Goal: Task Accomplishment & Management: Use online tool/utility

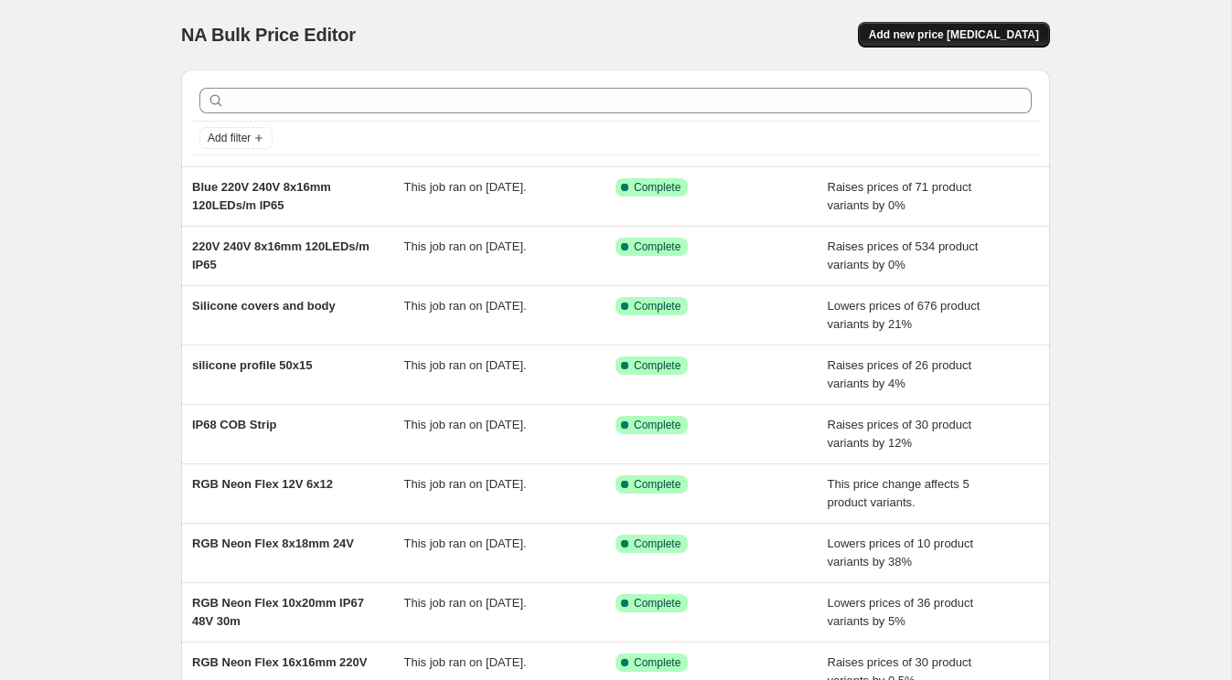
click at [1014, 32] on span "Add new price [MEDICAL_DATA]" at bounding box center [954, 34] width 170 height 15
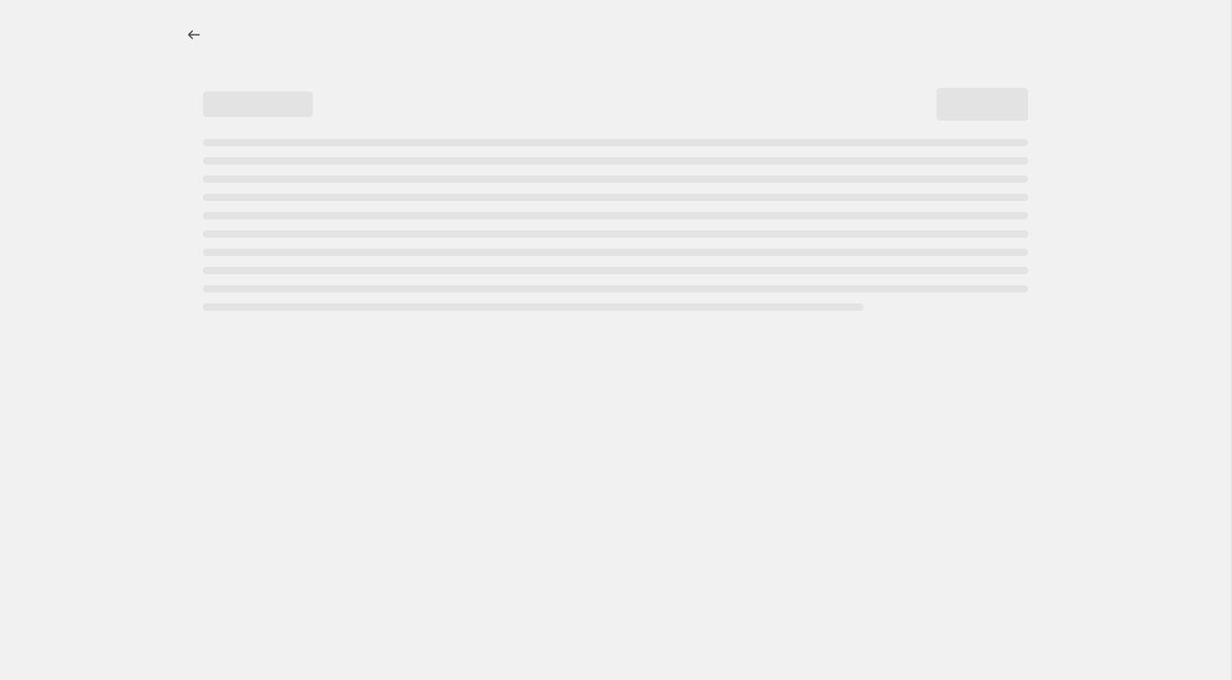
select select "percentage"
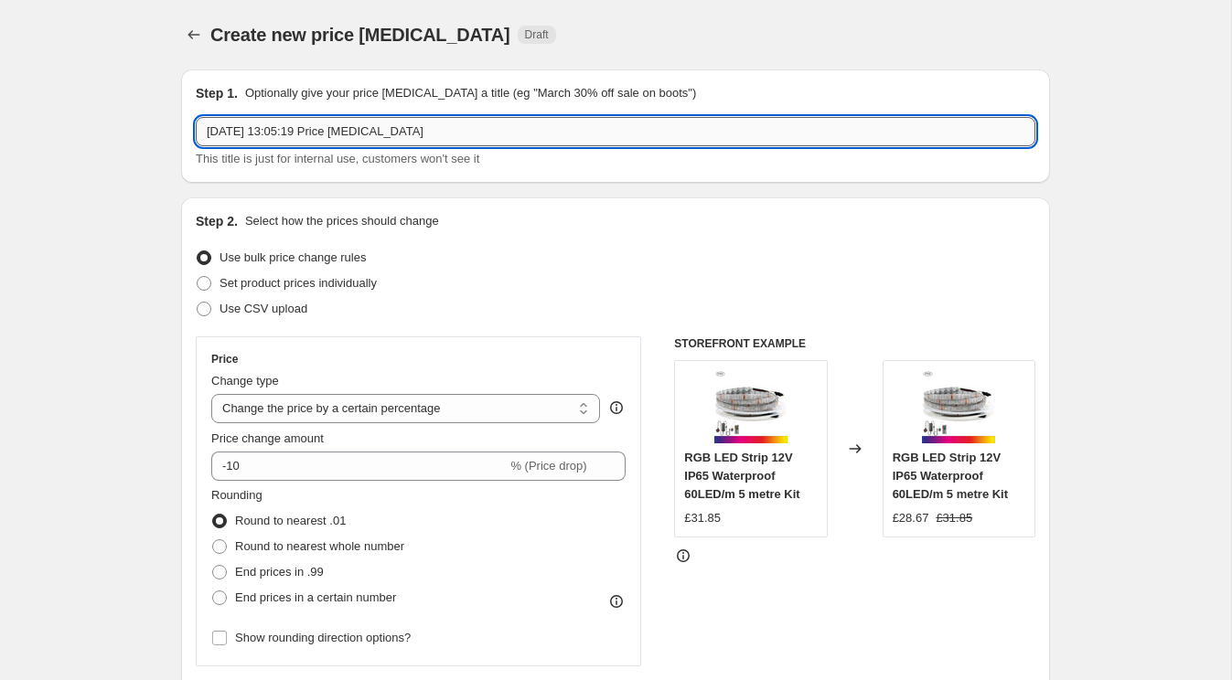
click at [367, 134] on input "[DATE] 13:05:19 Price [MEDICAL_DATA]" at bounding box center [615, 131] width 839 height 29
type input "bendable profiles"
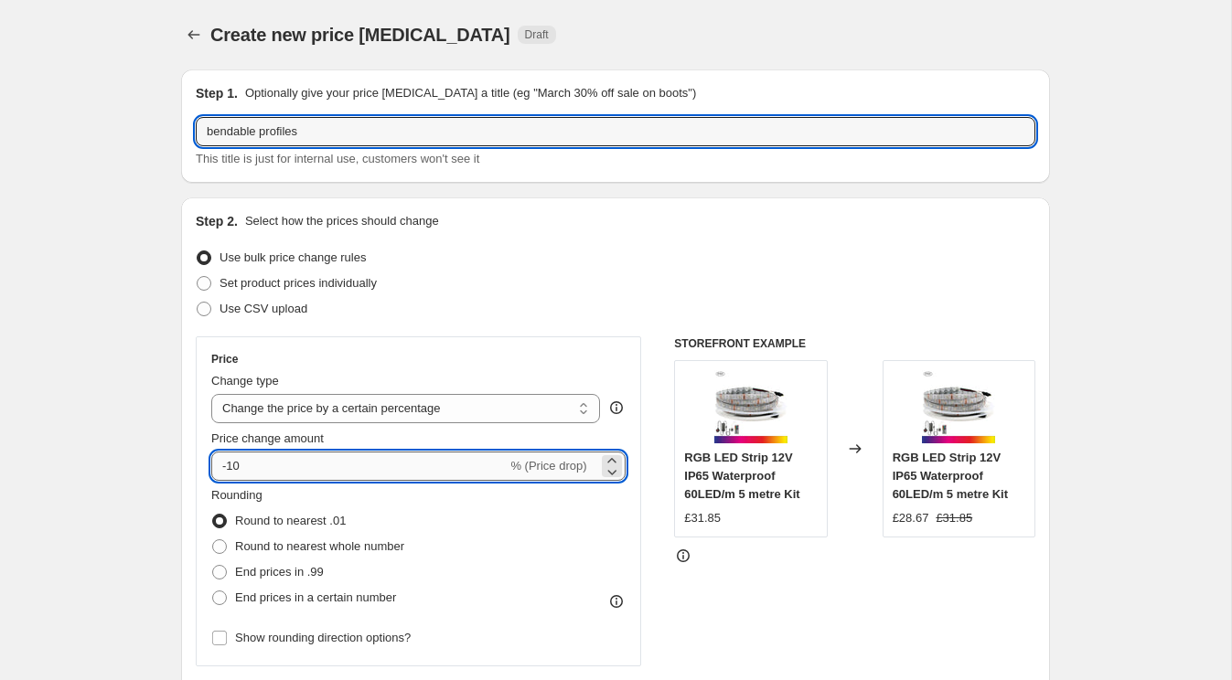
click at [340, 469] on input "-10" at bounding box center [358, 466] width 295 height 29
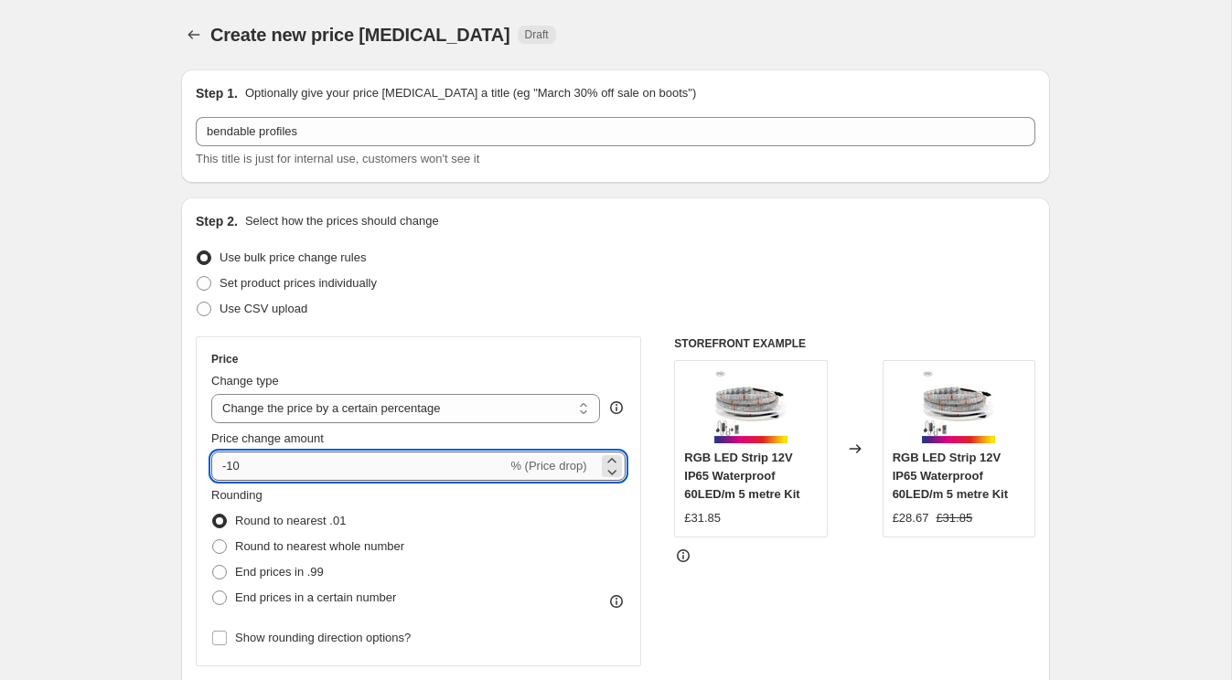
type input "-1"
type input "-5"
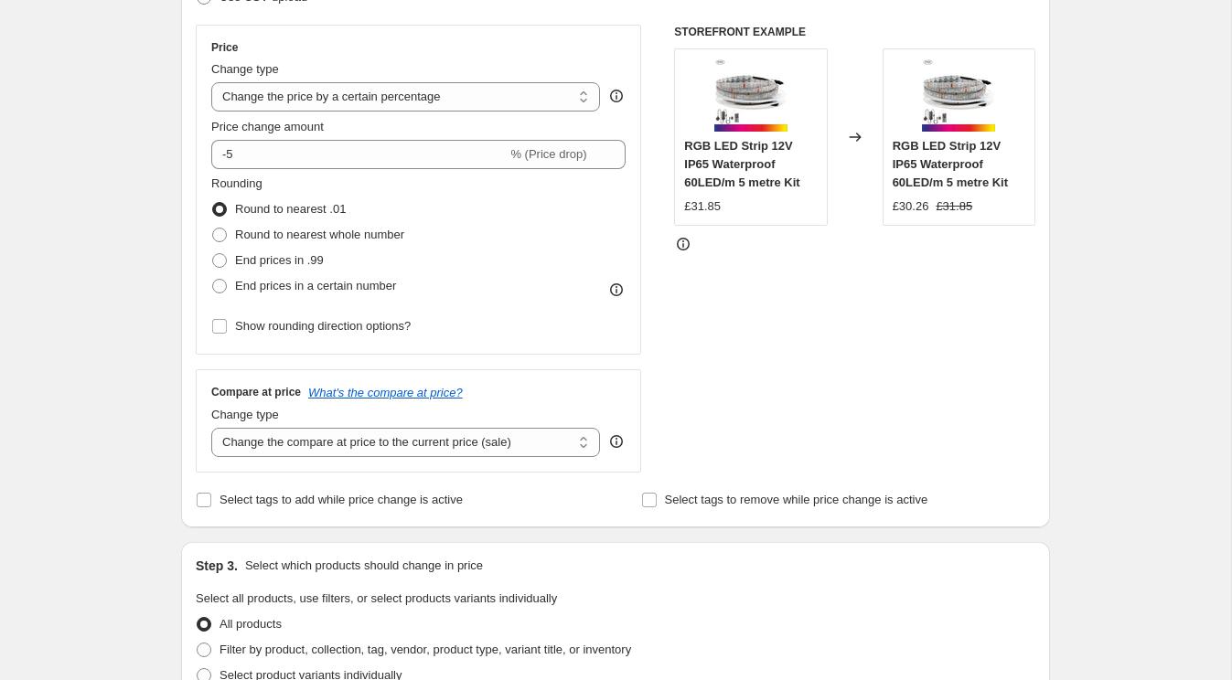
scroll to position [315, 0]
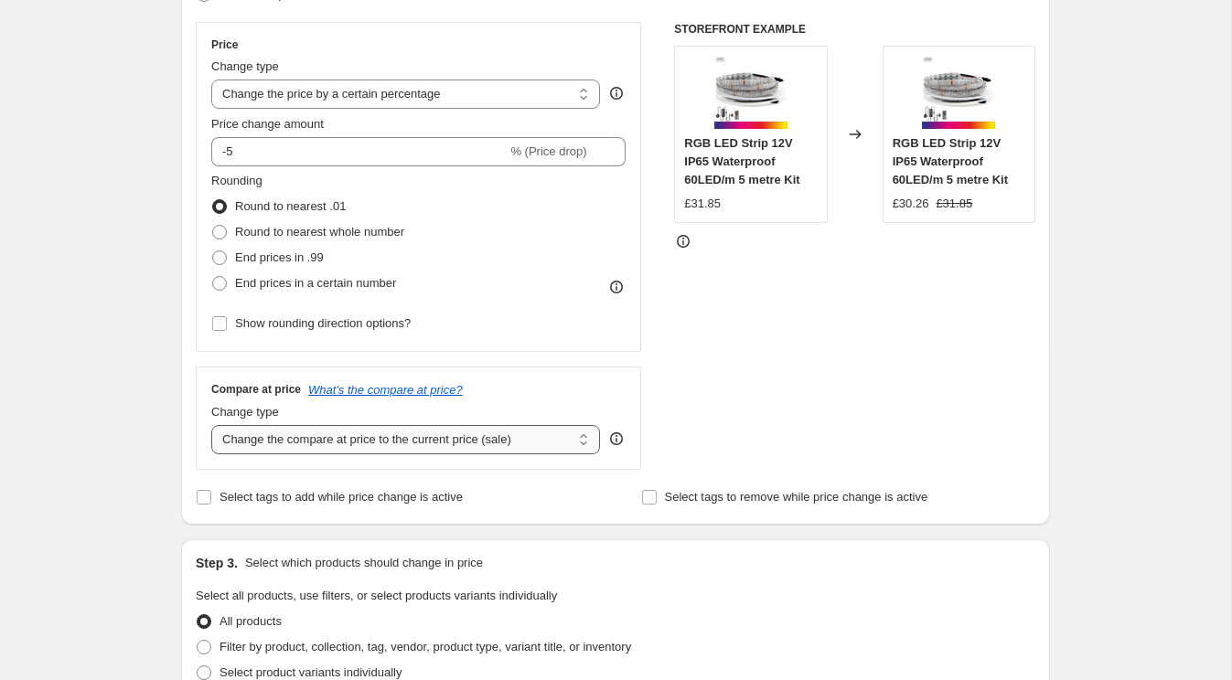
click at [399, 446] on select "Change the compare at price to the current price (sale) Change the compare at p…" at bounding box center [405, 439] width 389 height 29
select select "remove"
click at [211, 425] on select "Change the compare at price to the current price (sale) Change the compare at p…" at bounding box center [405, 439] width 389 height 29
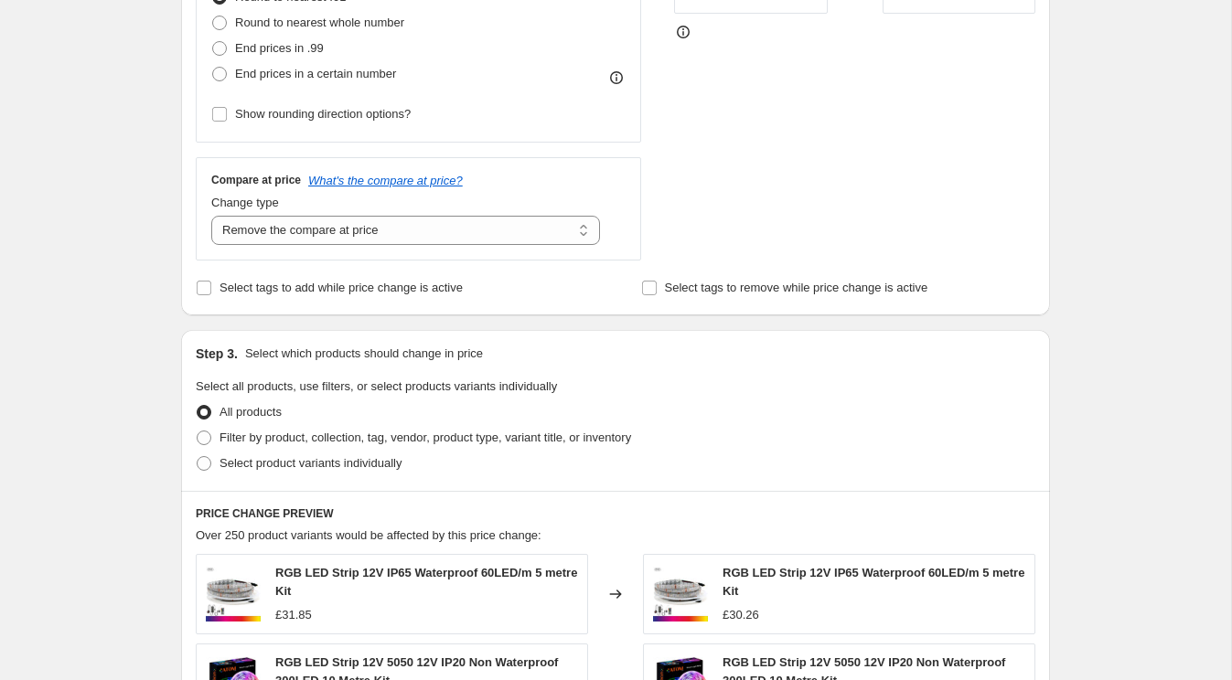
scroll to position [545, 0]
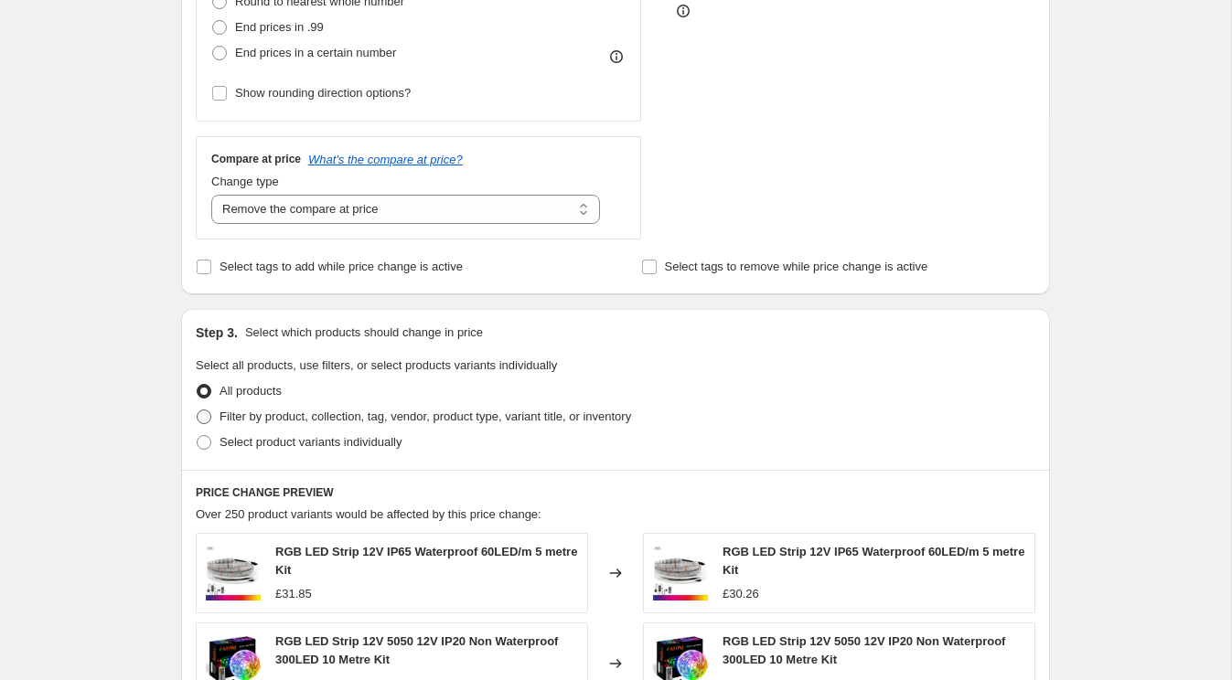
click at [329, 422] on span "Filter by product, collection, tag, vendor, product type, variant title, or inv…" at bounding box center [424, 417] width 411 height 14
click at [197, 411] on input "Filter by product, collection, tag, vendor, product type, variant title, or inv…" at bounding box center [197, 410] width 1 height 1
radio input "true"
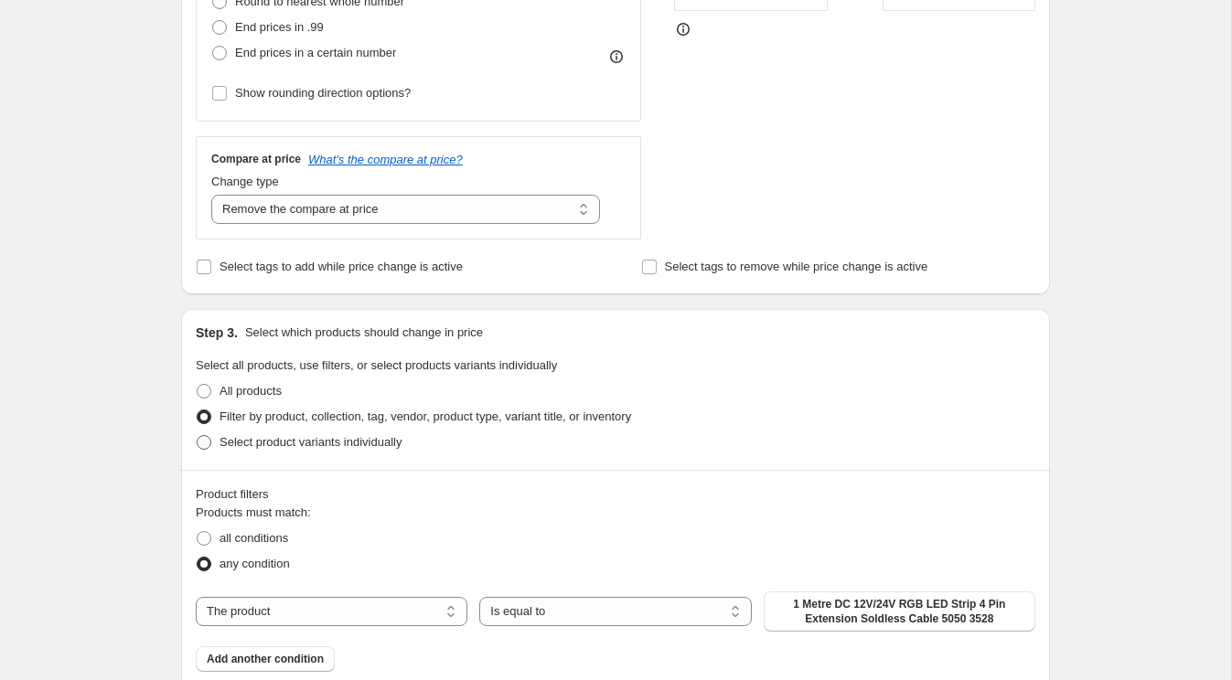
click at [309, 441] on span "Select product variants individually" at bounding box center [310, 442] width 182 height 14
click at [197, 436] on input "Select product variants individually" at bounding box center [197, 435] width 1 height 1
radio input "true"
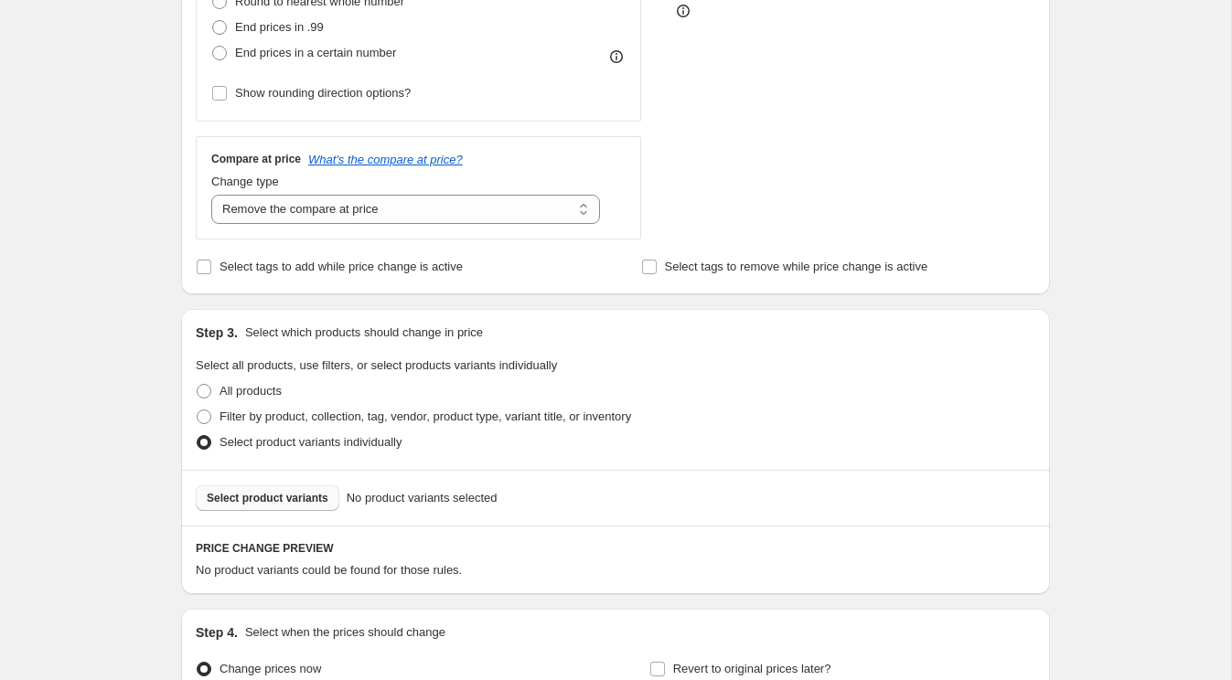
click at [277, 503] on span "Select product variants" at bounding box center [268, 498] width 122 height 15
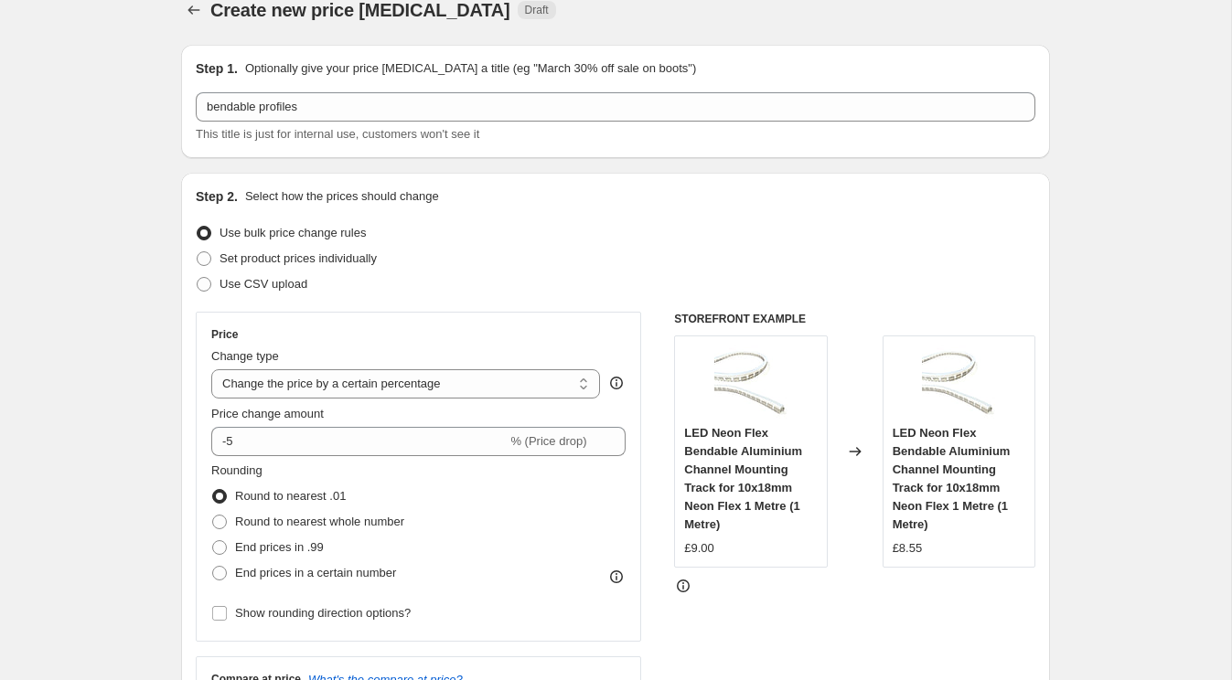
scroll to position [0, 0]
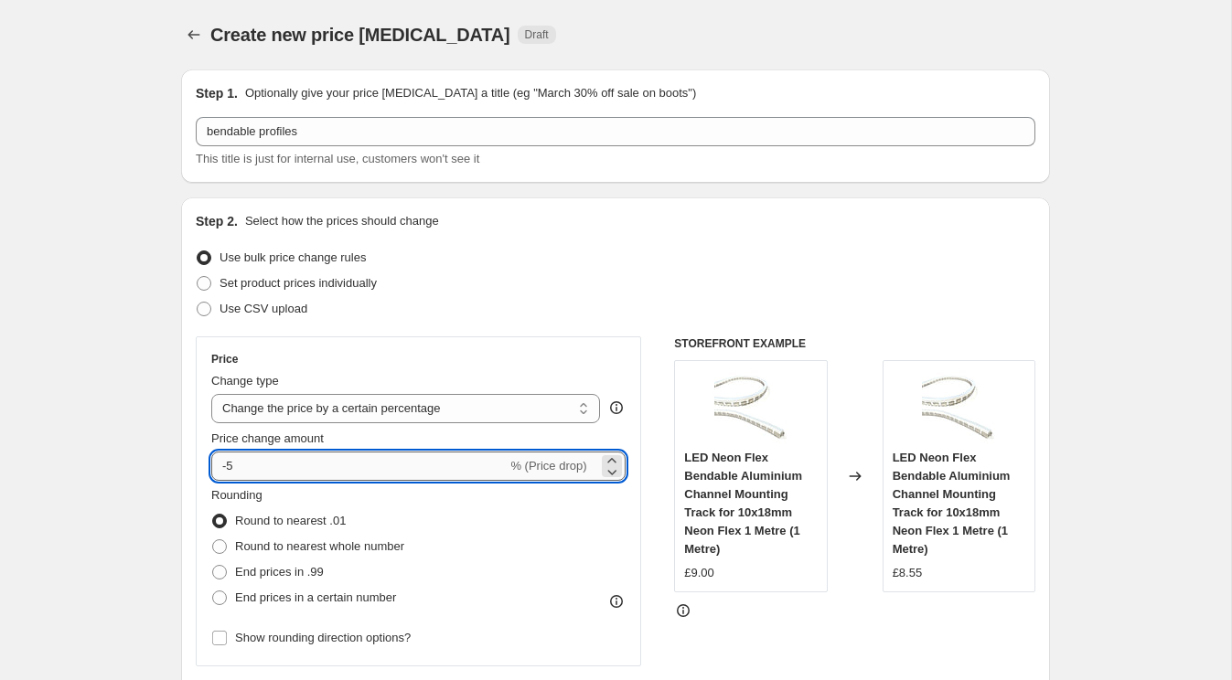
click at [248, 457] on input "-5" at bounding box center [358, 466] width 295 height 29
type input "-3"
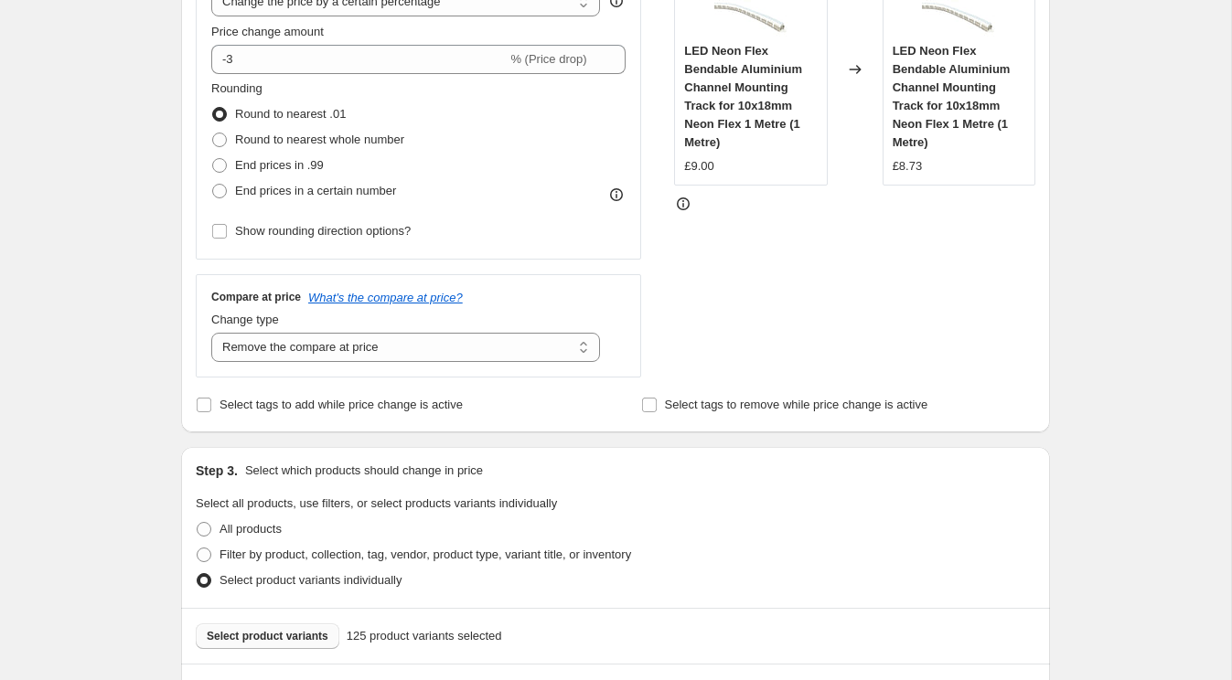
scroll to position [106, 0]
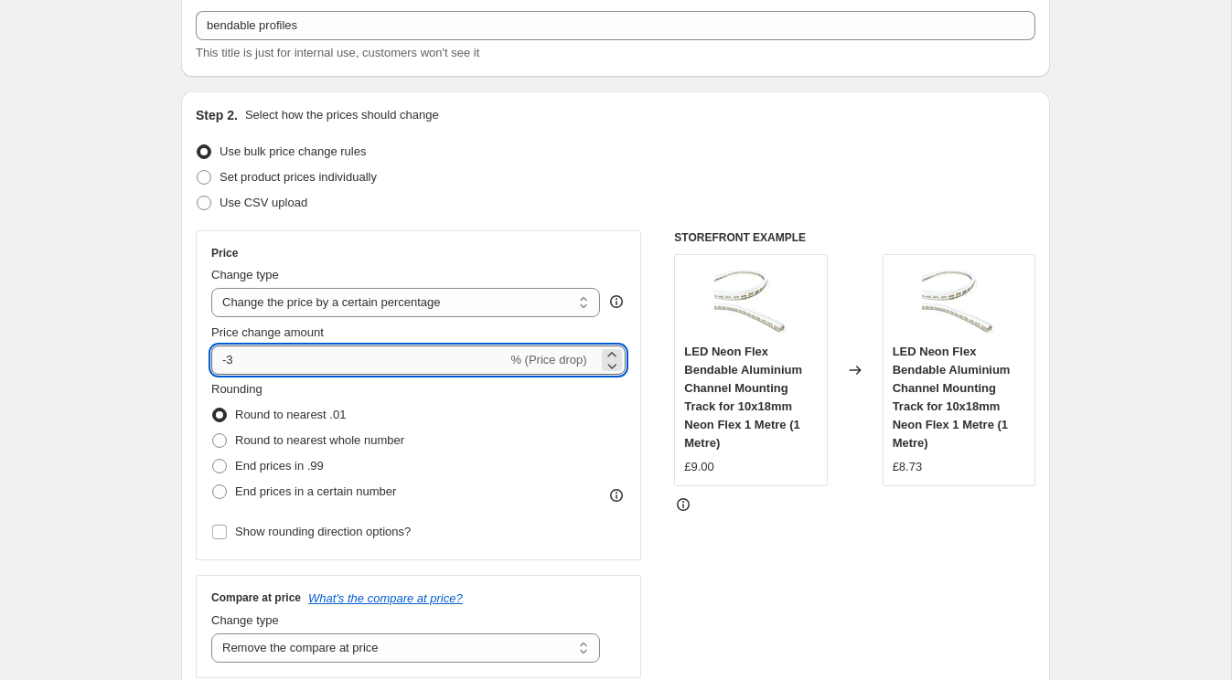
click at [275, 365] on input "-3" at bounding box center [358, 360] width 295 height 29
type input "-4"
click at [275, 365] on input "-4" at bounding box center [358, 360] width 295 height 29
type input "-2"
click at [275, 365] on input "-2" at bounding box center [358, 360] width 295 height 29
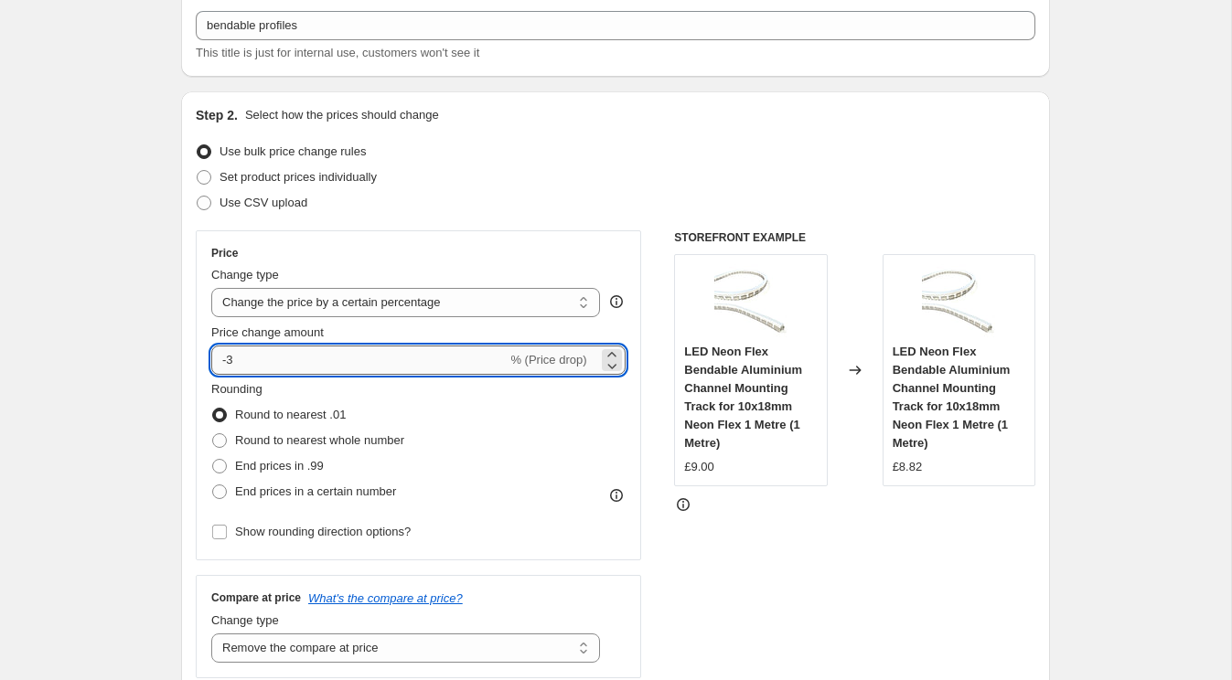
type input "-3"
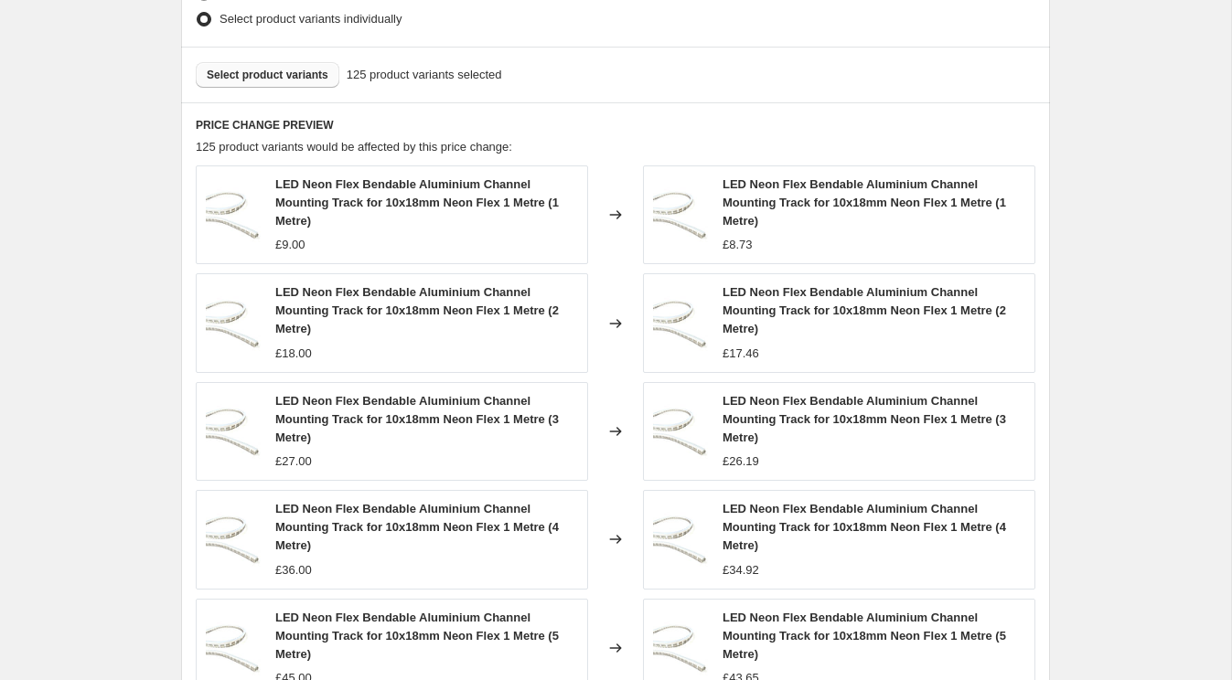
scroll to position [1324, 0]
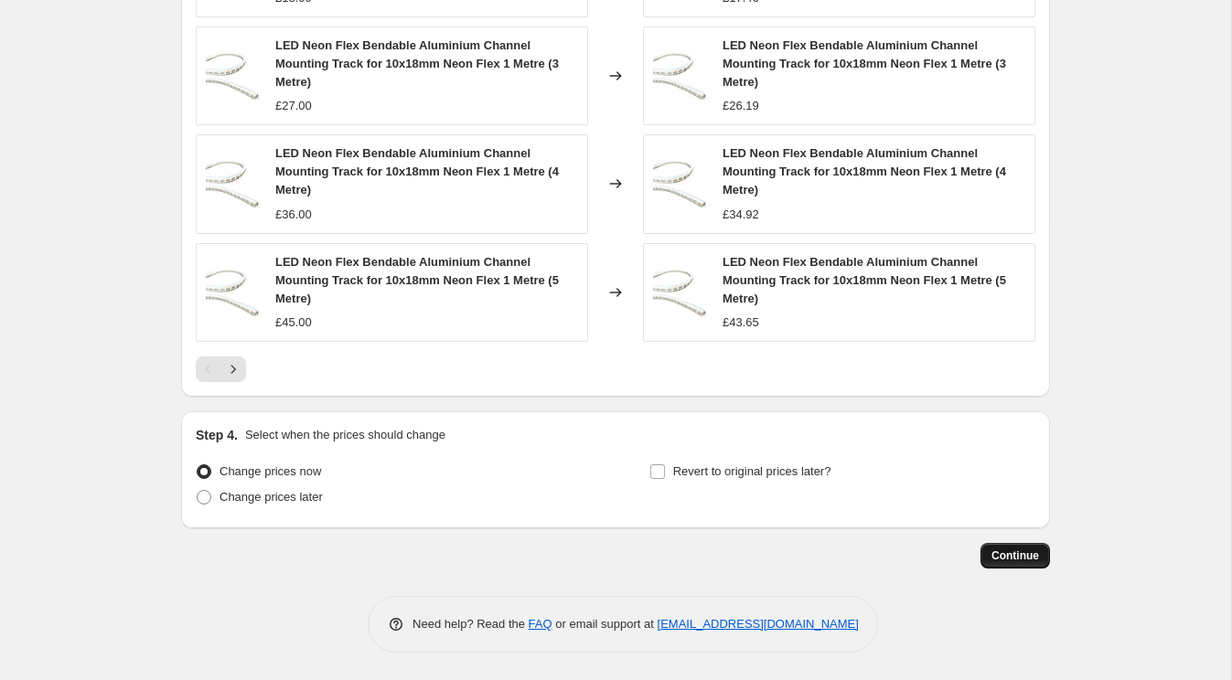
click at [1020, 556] on span "Continue" at bounding box center [1015, 556] width 48 height 15
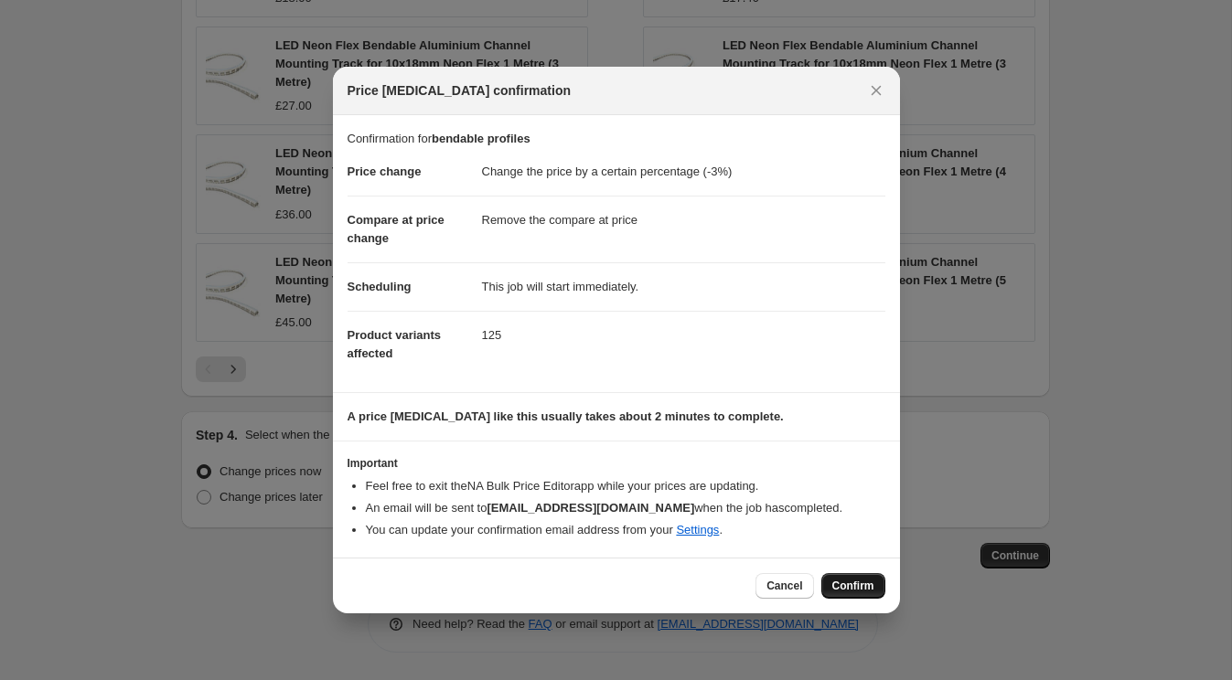
click at [844, 578] on button "Confirm" at bounding box center [853, 586] width 64 height 26
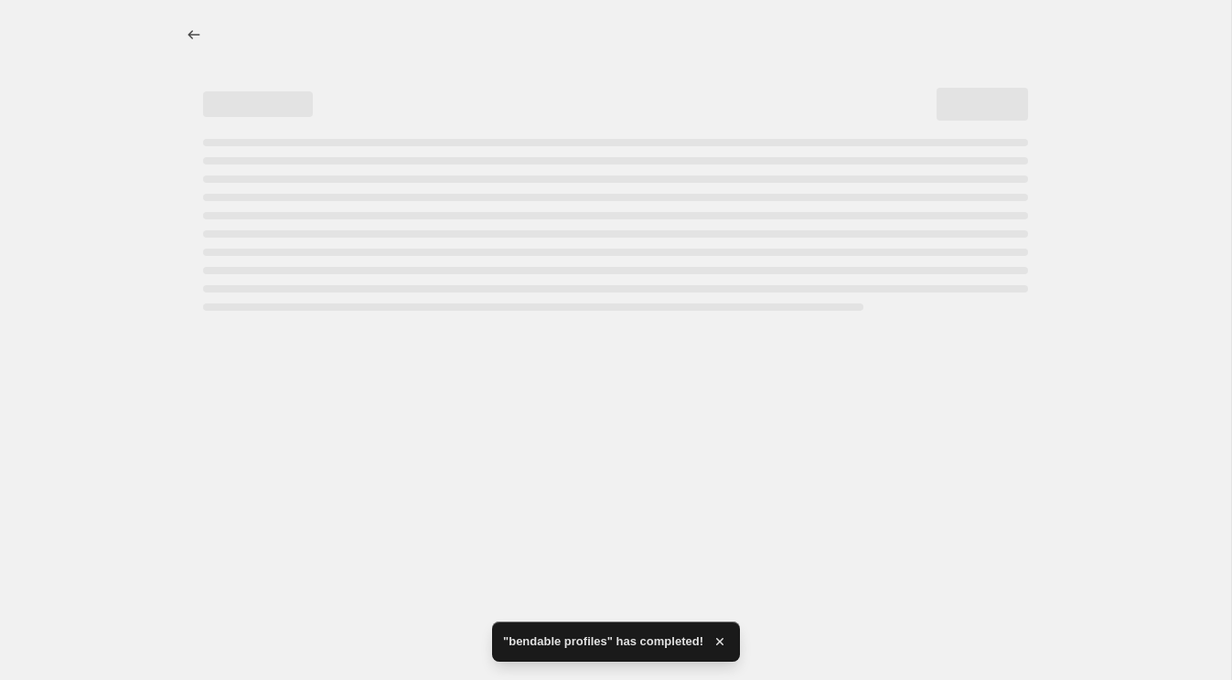
select select "percentage"
select select "remove"
